Goal: Use online tool/utility: Utilize a website feature to perform a specific function

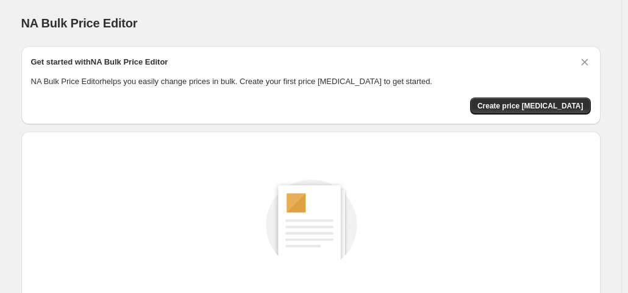
scroll to position [163, 0]
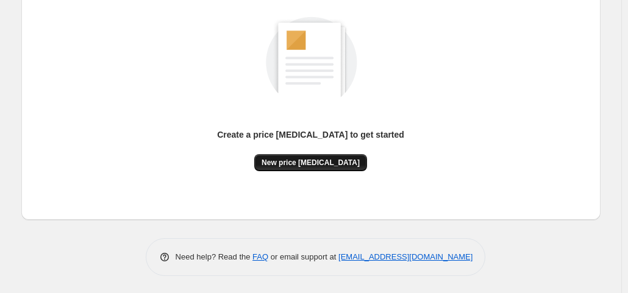
click at [317, 160] on span "New price [MEDICAL_DATA]" at bounding box center [310, 163] width 98 height 10
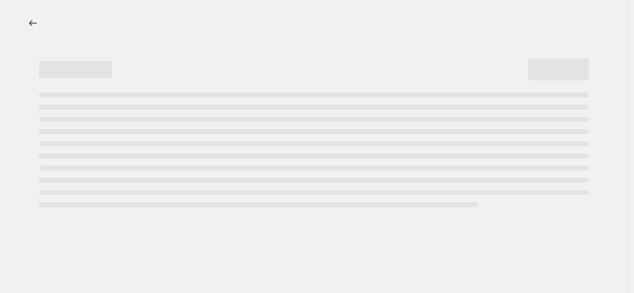
select select "percentage"
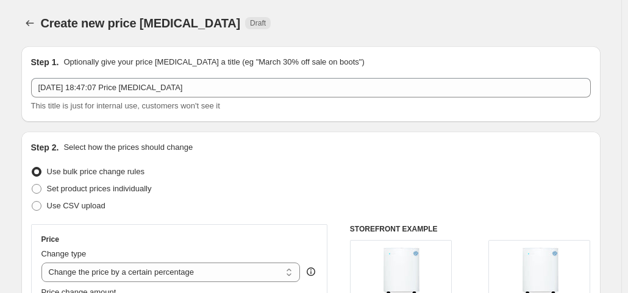
scroll to position [305, 0]
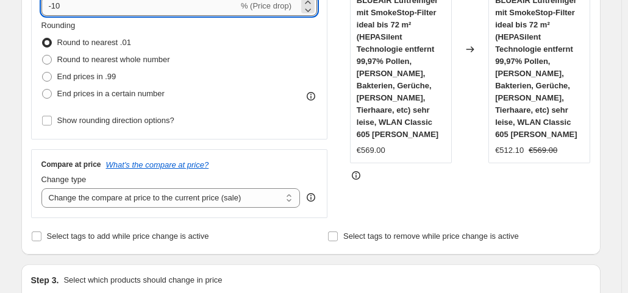
click at [149, 13] on input "-10" at bounding box center [139, 6] width 197 height 20
type input "-1"
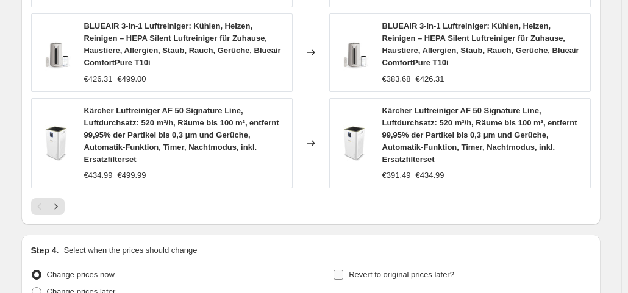
scroll to position [1076, 0]
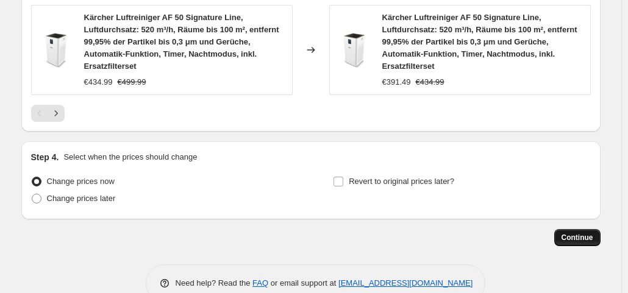
type input "-35"
click at [593, 233] on span "Continue" at bounding box center [577, 238] width 32 height 10
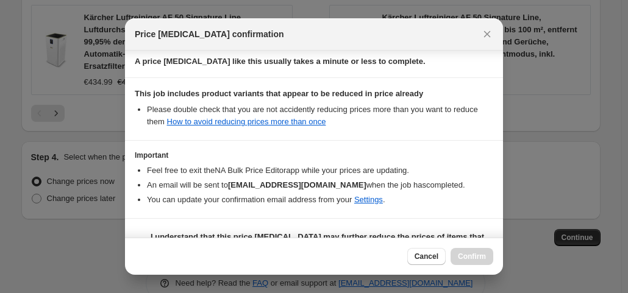
scroll to position [218, 0]
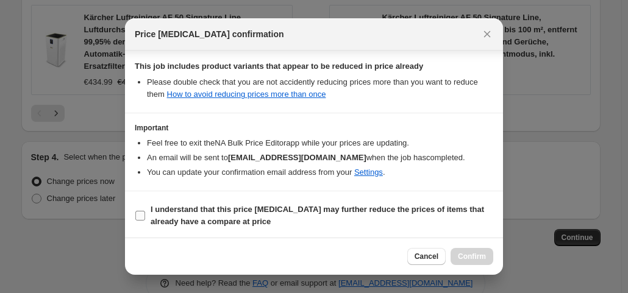
click at [145, 207] on label "I understand that this price [MEDICAL_DATA] may further reduce the prices of it…" at bounding box center [314, 215] width 358 height 29
click at [145, 211] on input "I understand that this price [MEDICAL_DATA] may further reduce the prices of it…" at bounding box center [140, 216] width 10 height 10
checkbox input "true"
click at [482, 260] on span "Confirm" at bounding box center [472, 257] width 28 height 10
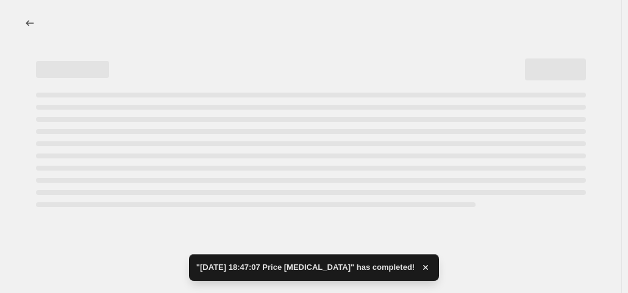
select select "percentage"
